Goal: Task Accomplishment & Management: Manage account settings

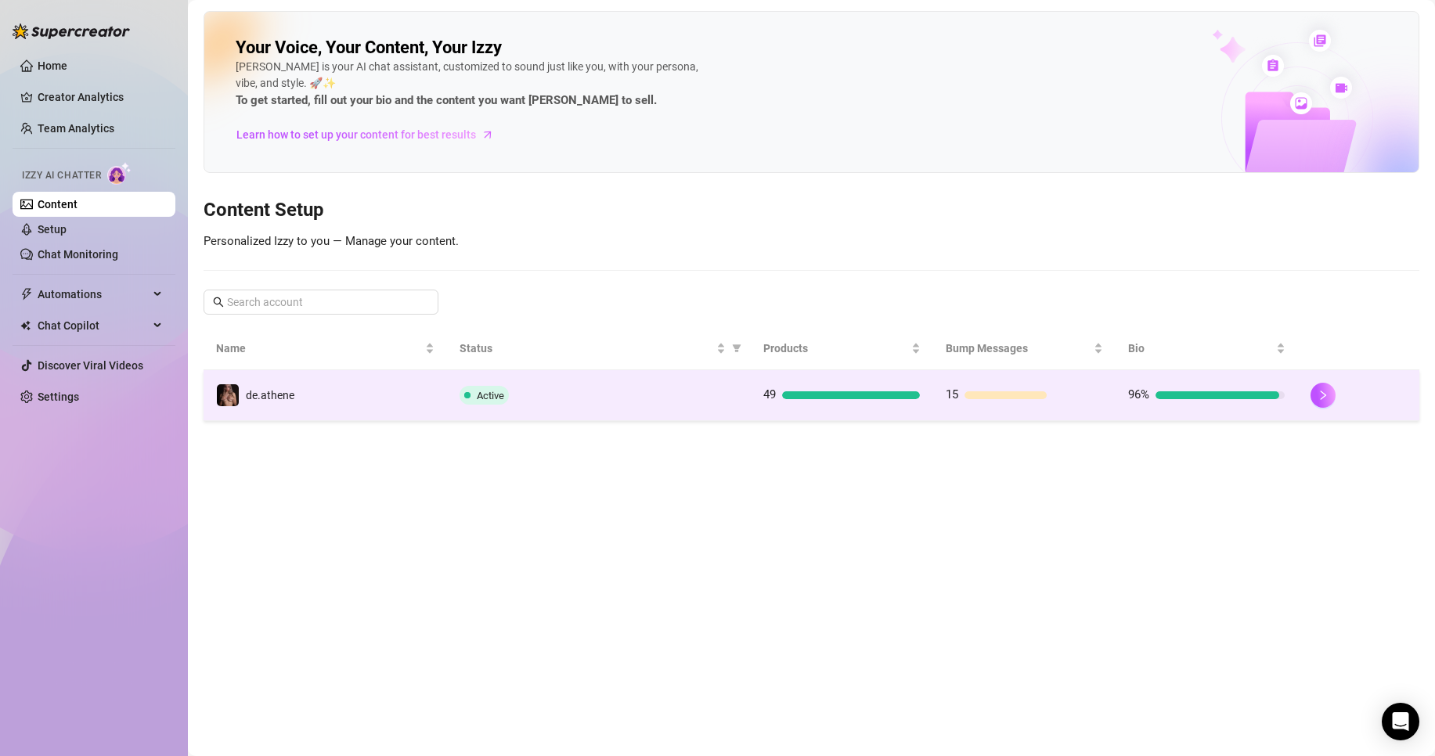
click at [631, 405] on td "Active" at bounding box center [599, 395] width 304 height 51
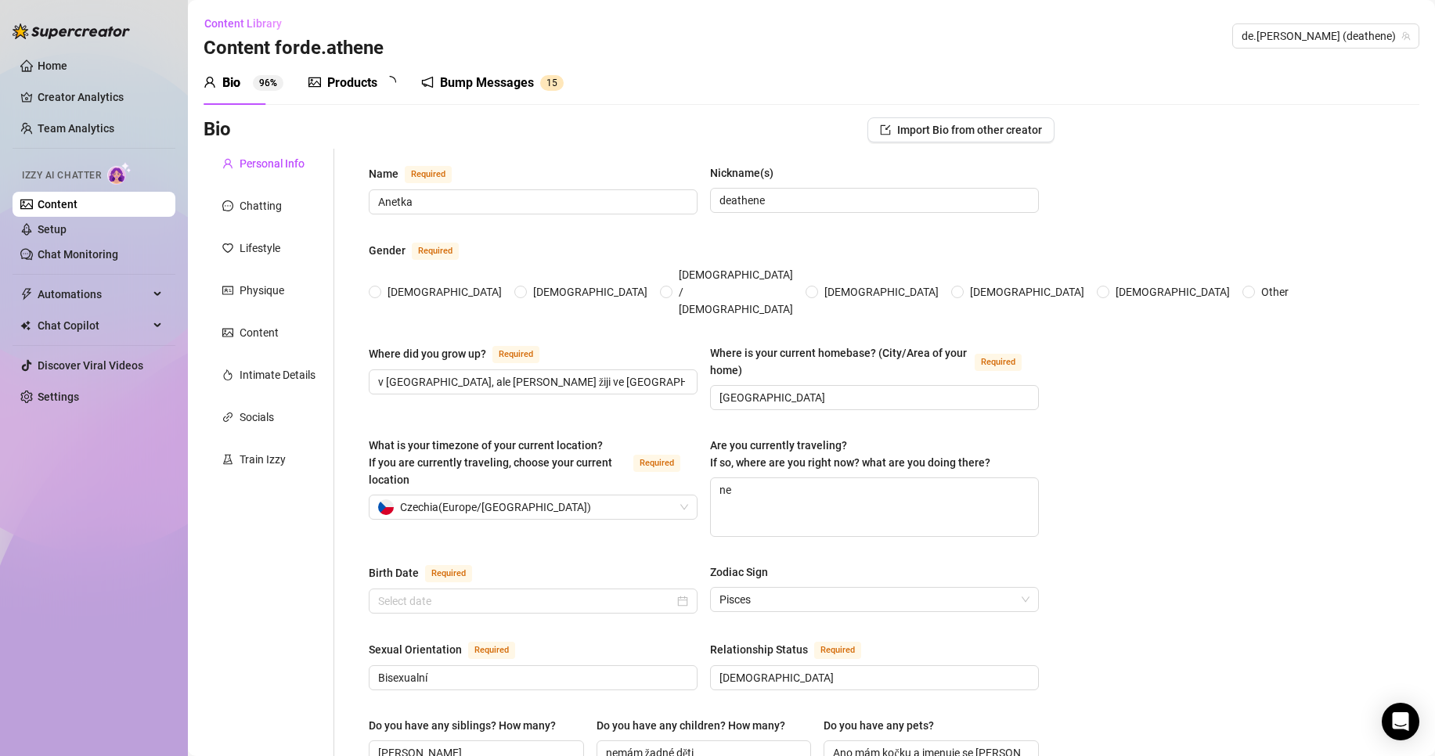
radio input "true"
type input "[DATE]"
click at [67, 230] on link "Setup" at bounding box center [52, 229] width 29 height 13
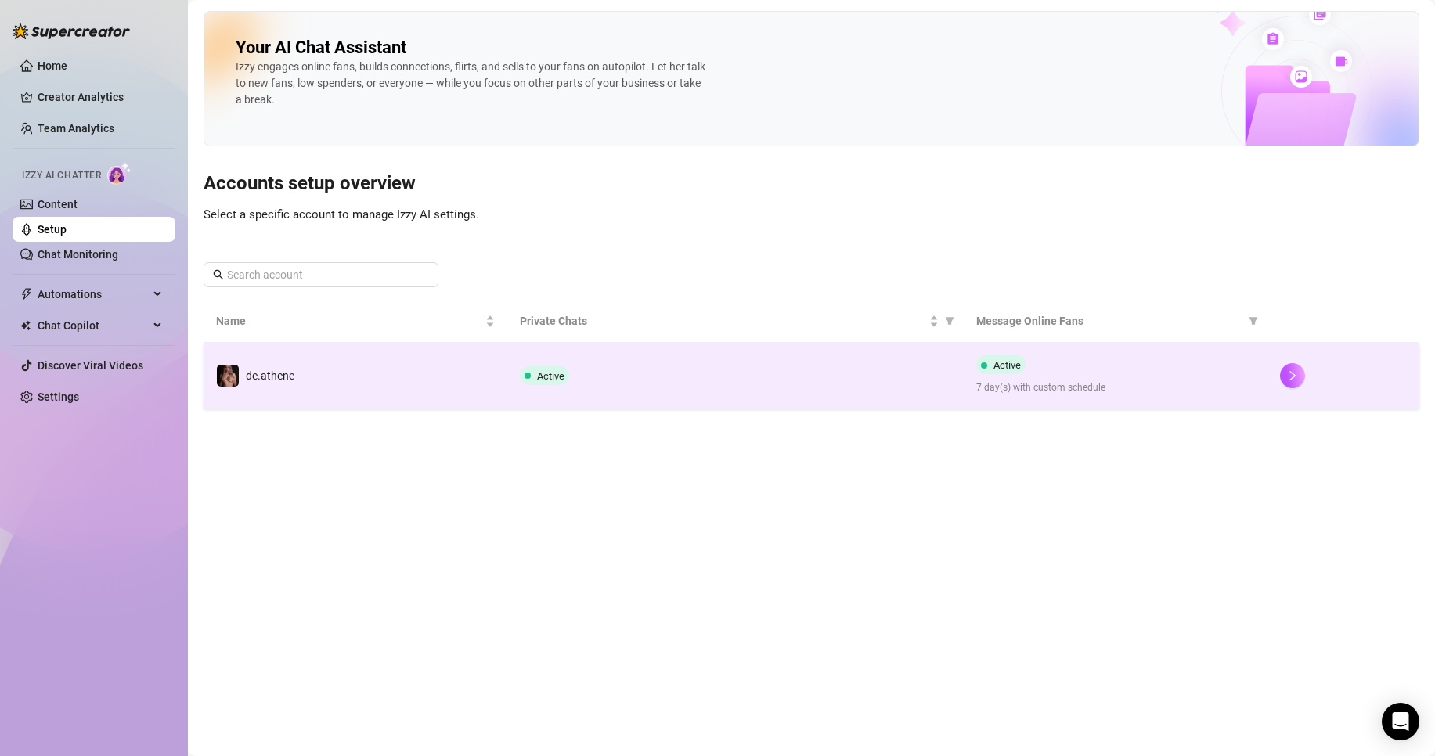
click at [953, 373] on td "Active" at bounding box center [735, 376] width 456 height 66
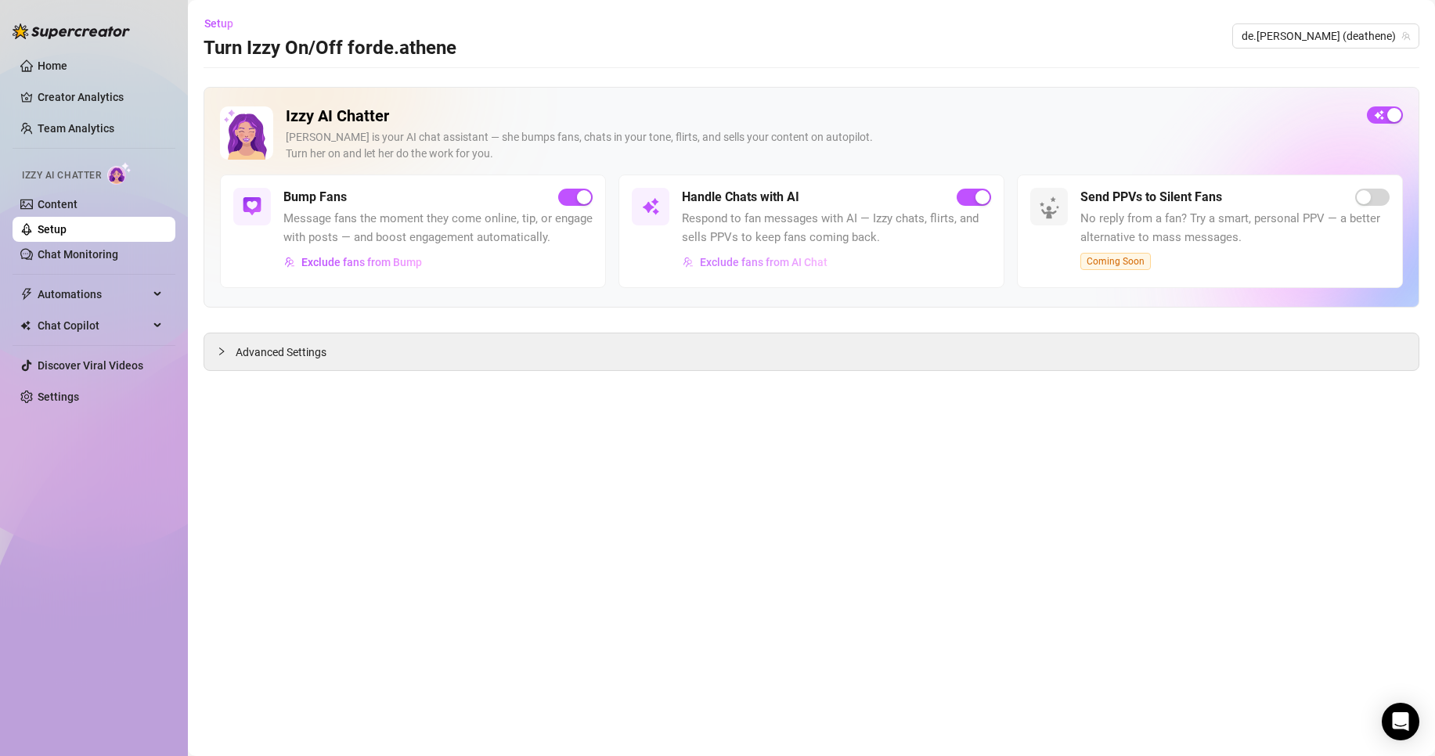
click at [759, 265] on span "Exclude fans from AI Chat" at bounding box center [764, 262] width 128 height 13
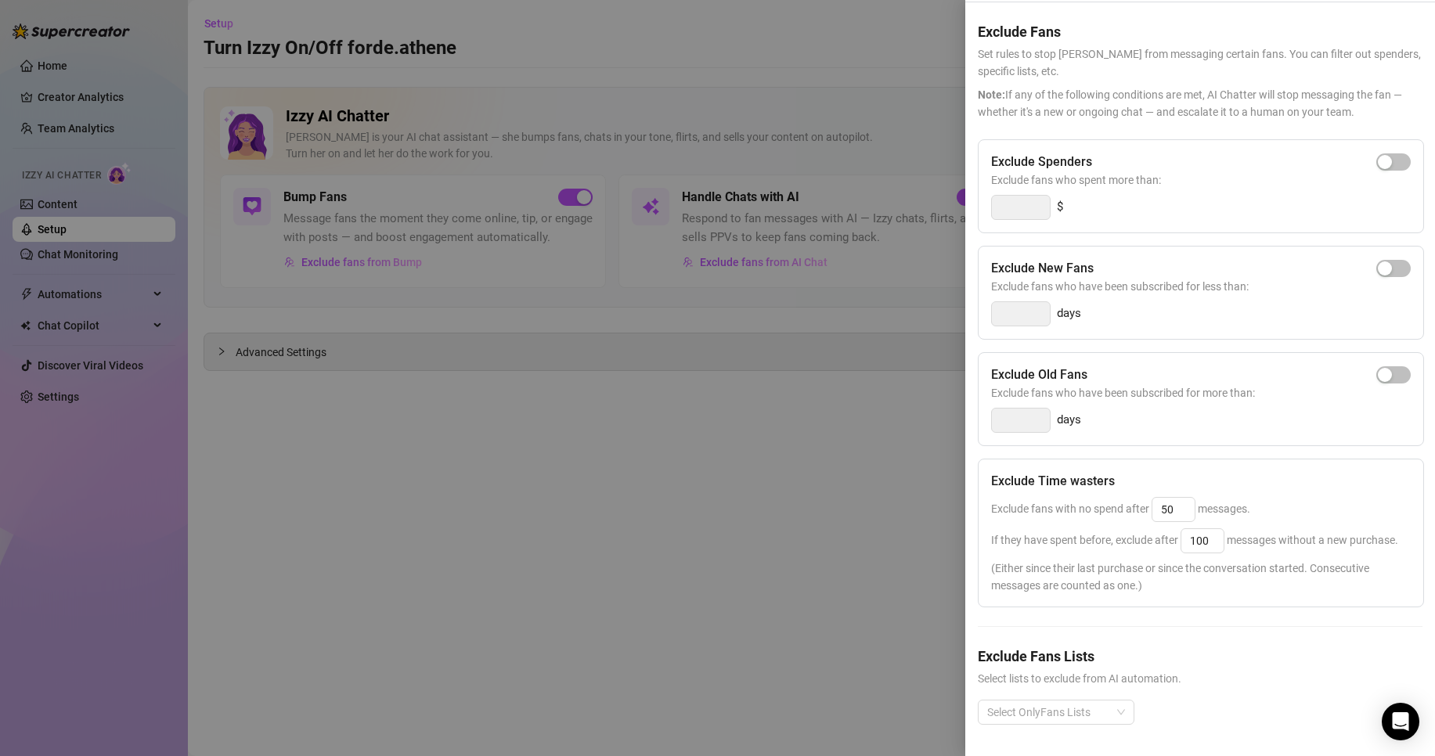
scroll to position [80, 0]
click at [1076, 701] on div at bounding box center [1048, 712] width 134 height 22
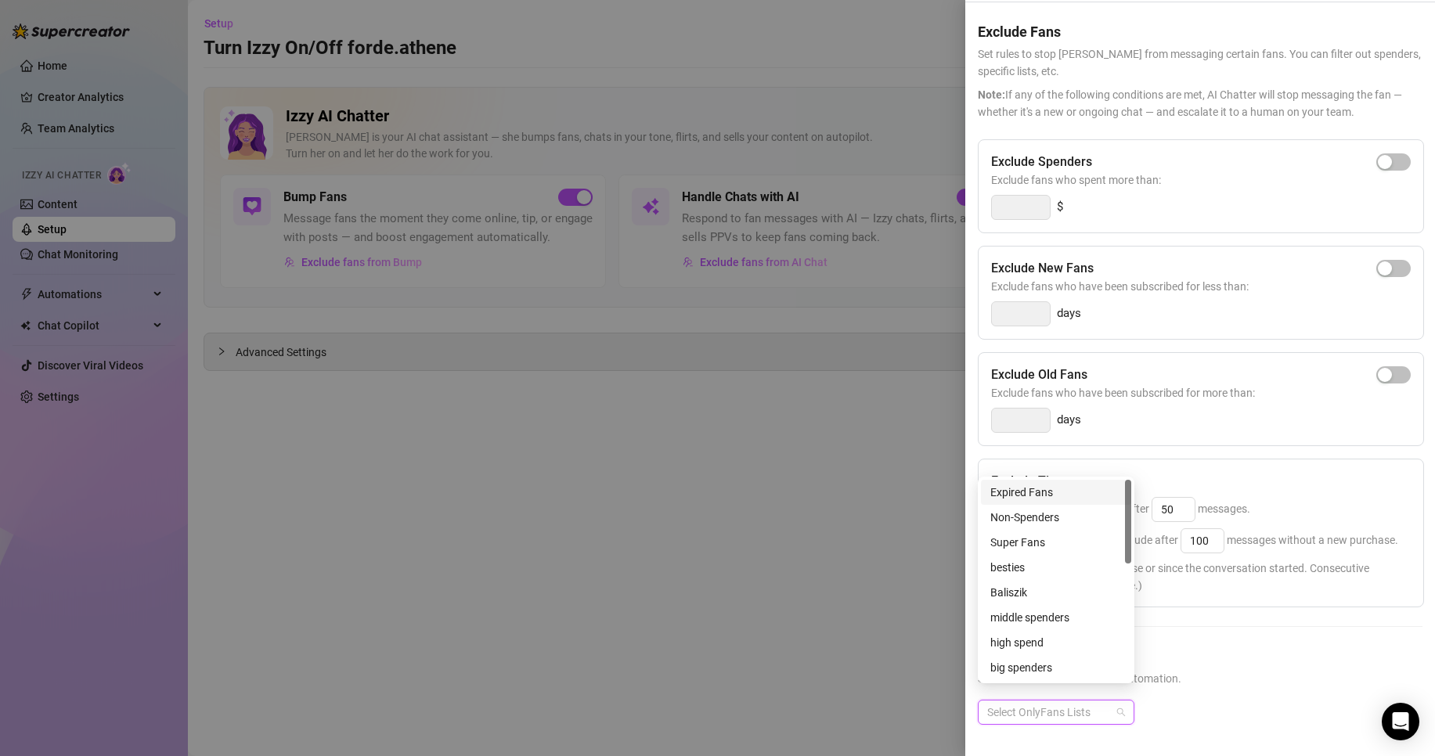
click at [1051, 491] on div "Expired Fans" at bounding box center [1055, 492] width 131 height 17
click at [1342, 700] on div "Expired Fans" at bounding box center [1200, 725] width 445 height 50
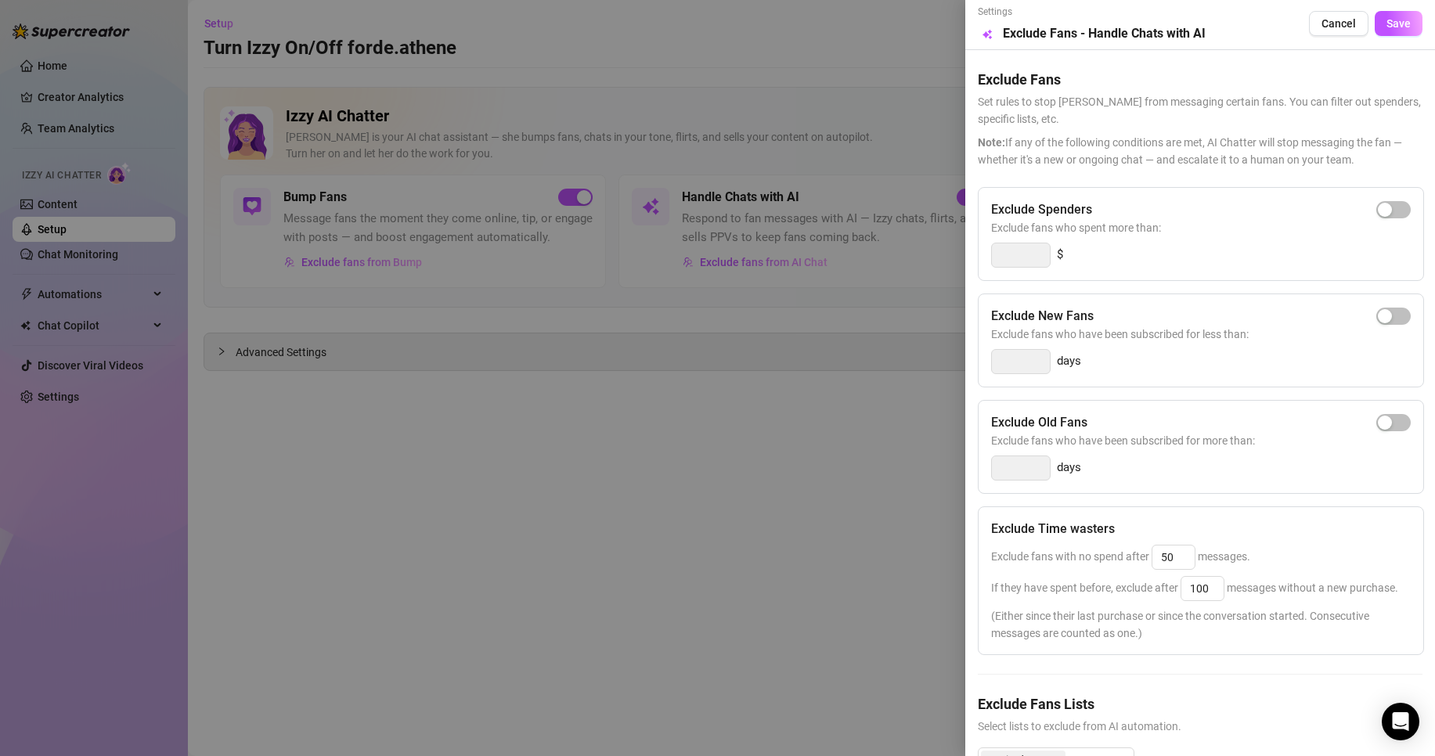
scroll to position [0, 0]
click at [1396, 20] on span "Save" at bounding box center [1398, 25] width 24 height 13
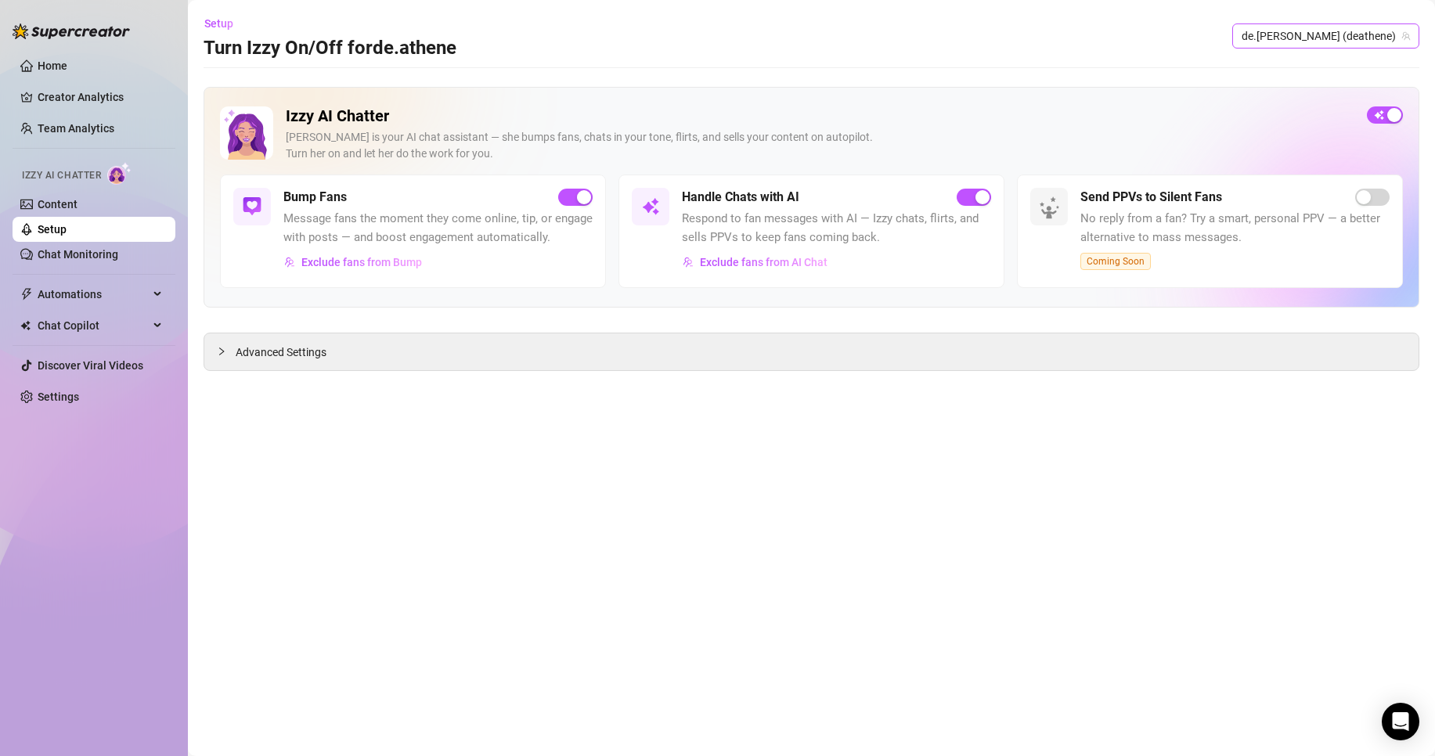
click at [1343, 40] on span "de.[PERSON_NAME] (deathene)" at bounding box center [1325, 35] width 168 height 23
click at [788, 262] on span "Exclude fans from AI Chat" at bounding box center [764, 262] width 128 height 13
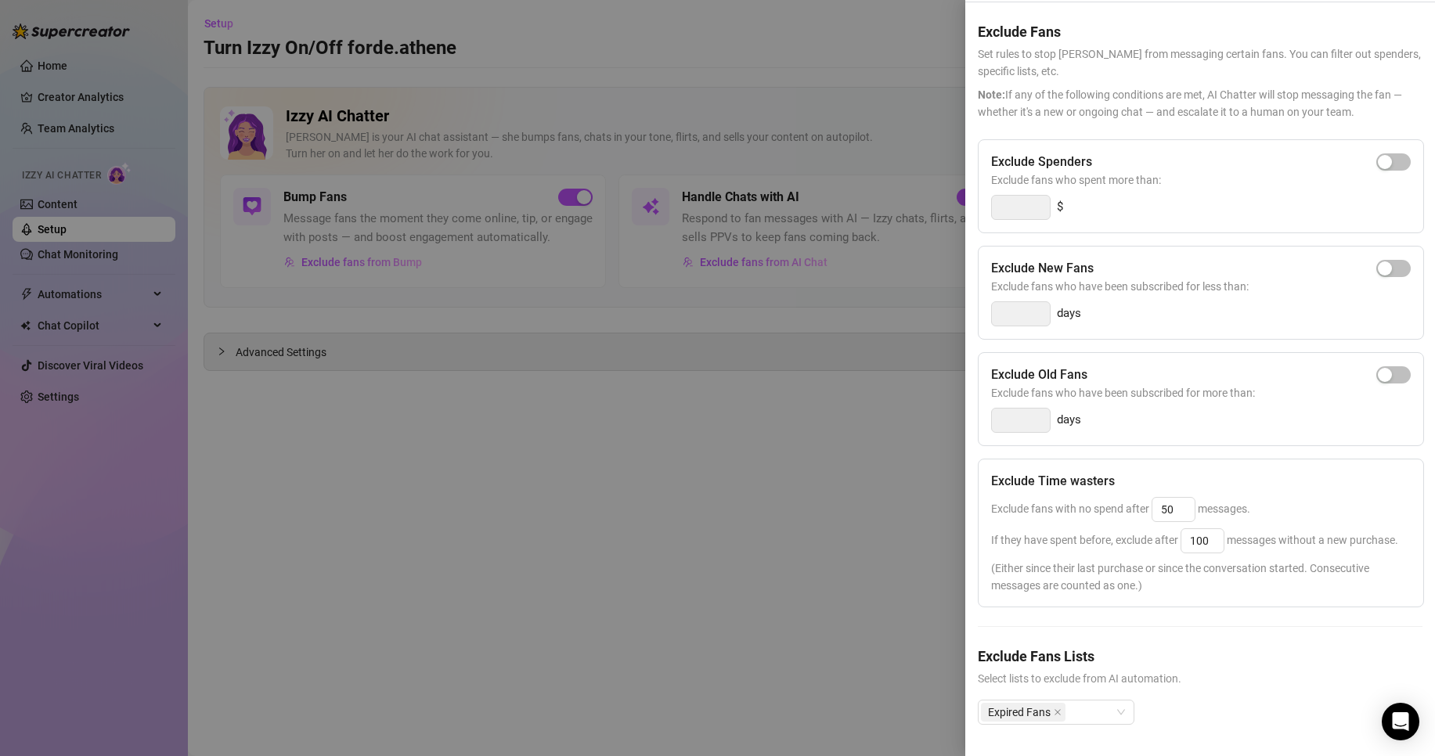
scroll to position [80, 0]
click at [829, 526] on div at bounding box center [717, 378] width 1435 height 756
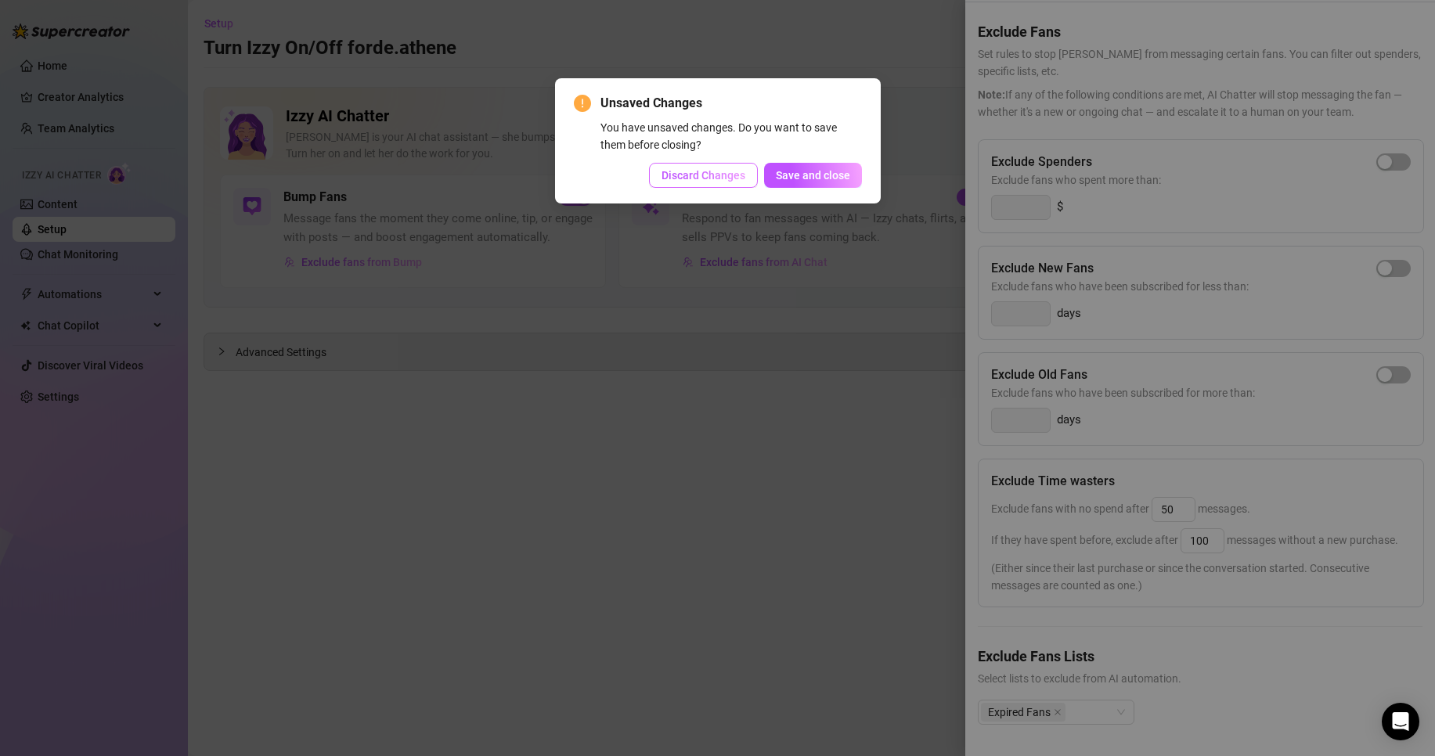
click at [711, 173] on span "Discard Changes" at bounding box center [703, 175] width 84 height 13
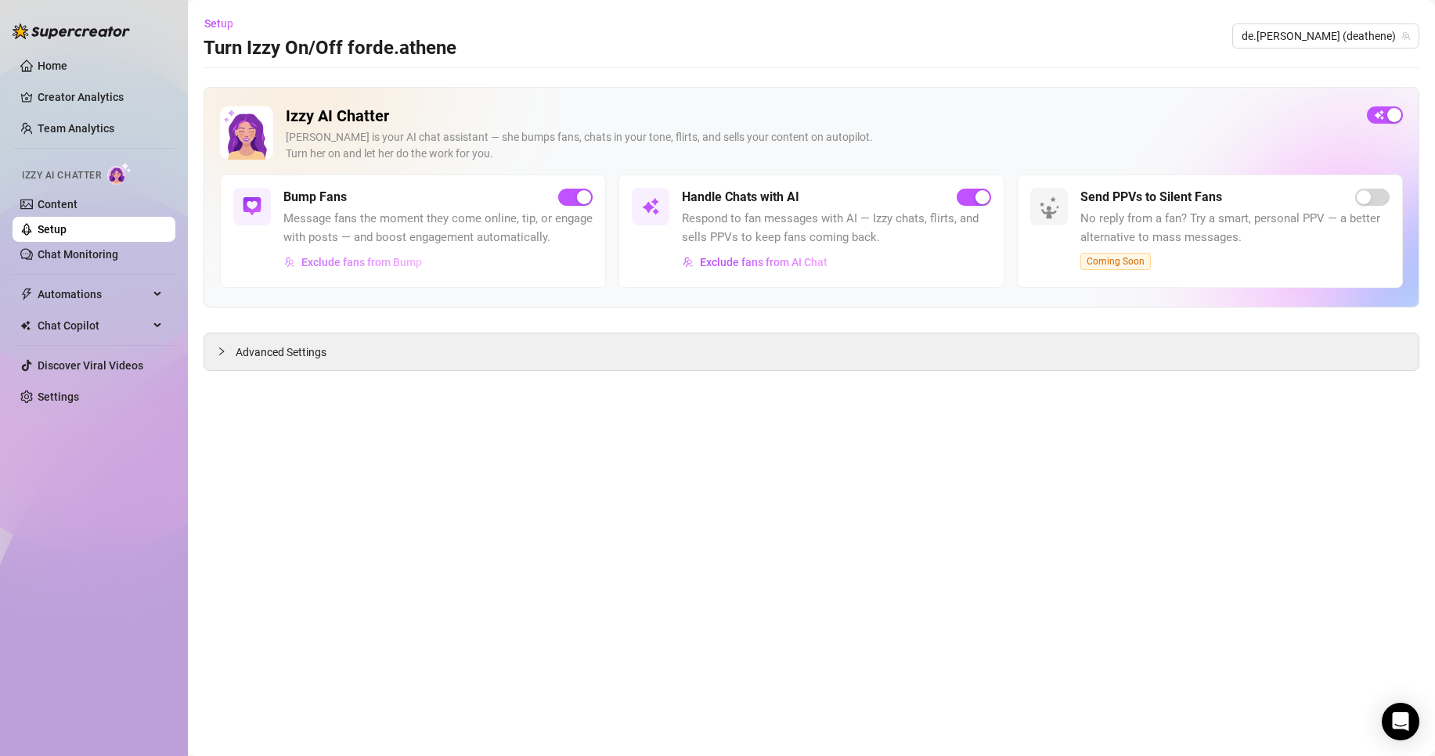
click at [387, 267] on span "Exclude fans from Bump" at bounding box center [361, 262] width 121 height 13
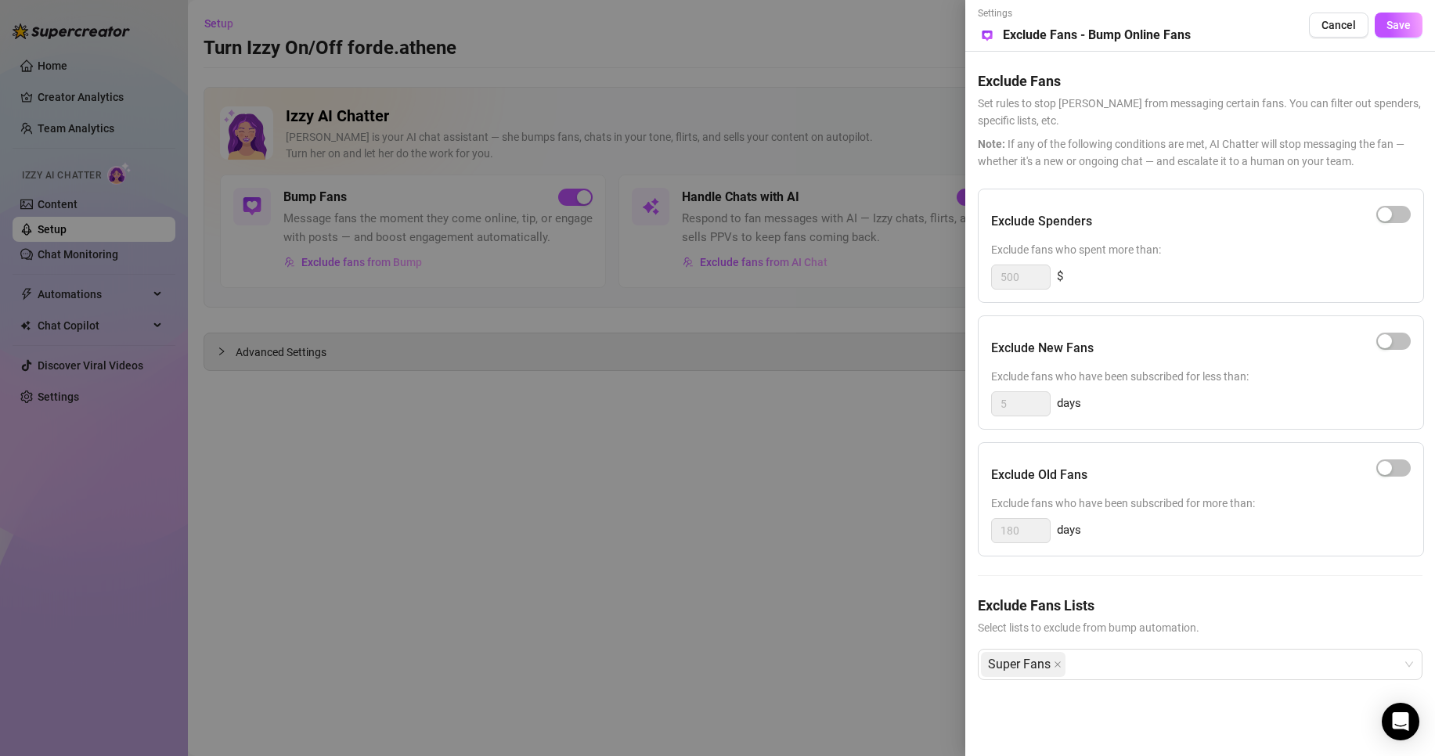
click at [814, 523] on div at bounding box center [717, 378] width 1435 height 756
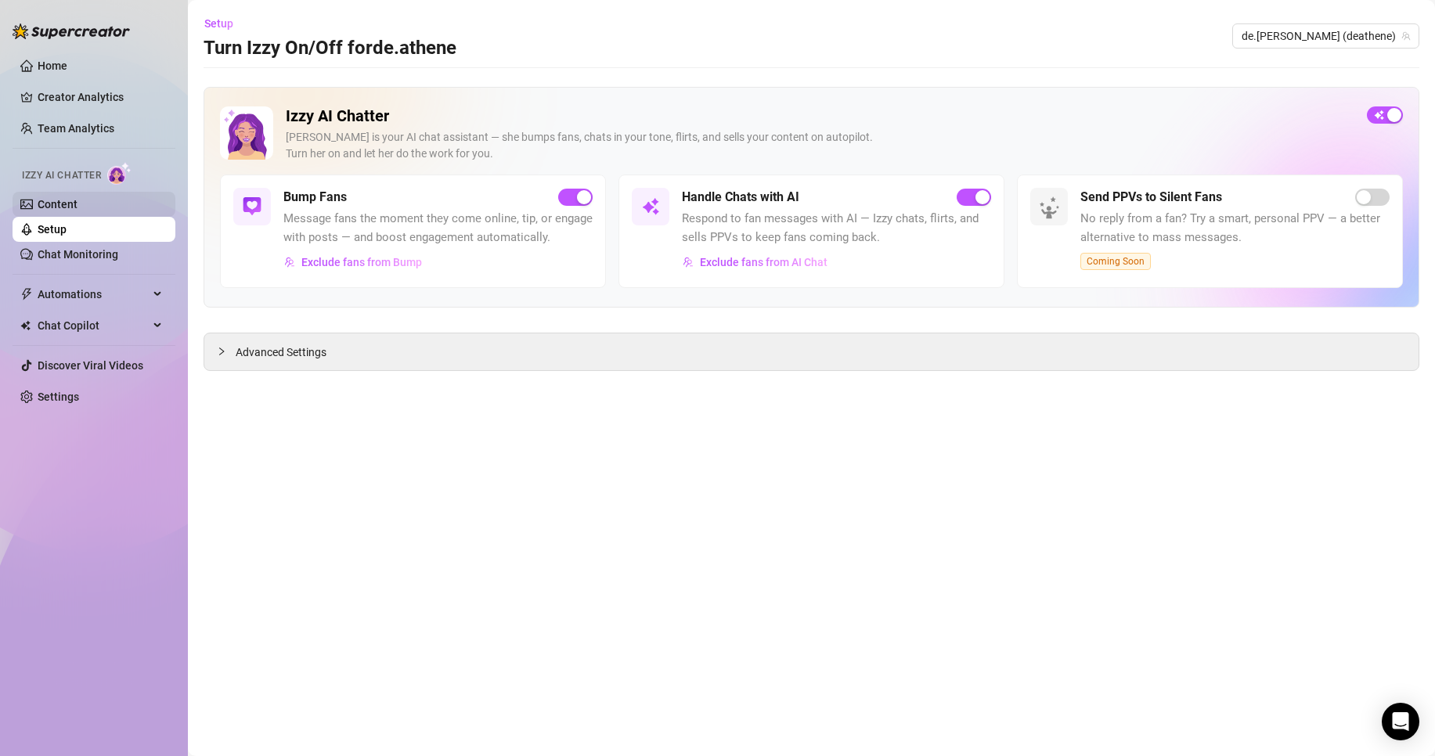
click at [77, 200] on link "Content" at bounding box center [58, 204] width 40 height 13
